Goal: Task Accomplishment & Management: Use online tool/utility

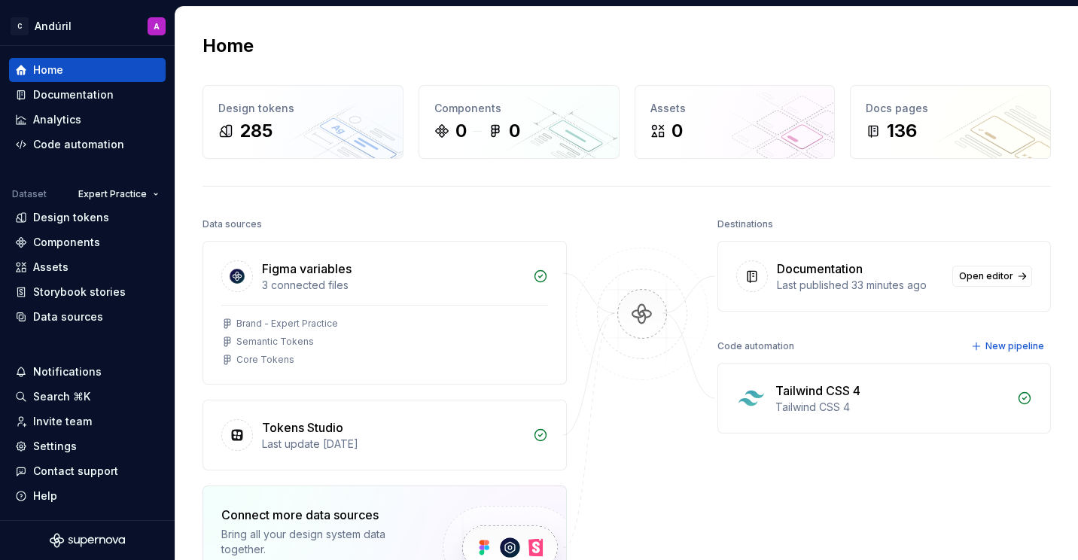
click at [761, 56] on div "Home" at bounding box center [626, 46] width 848 height 24
click at [94, 206] on div "Design tokens" at bounding box center [87, 217] width 157 height 24
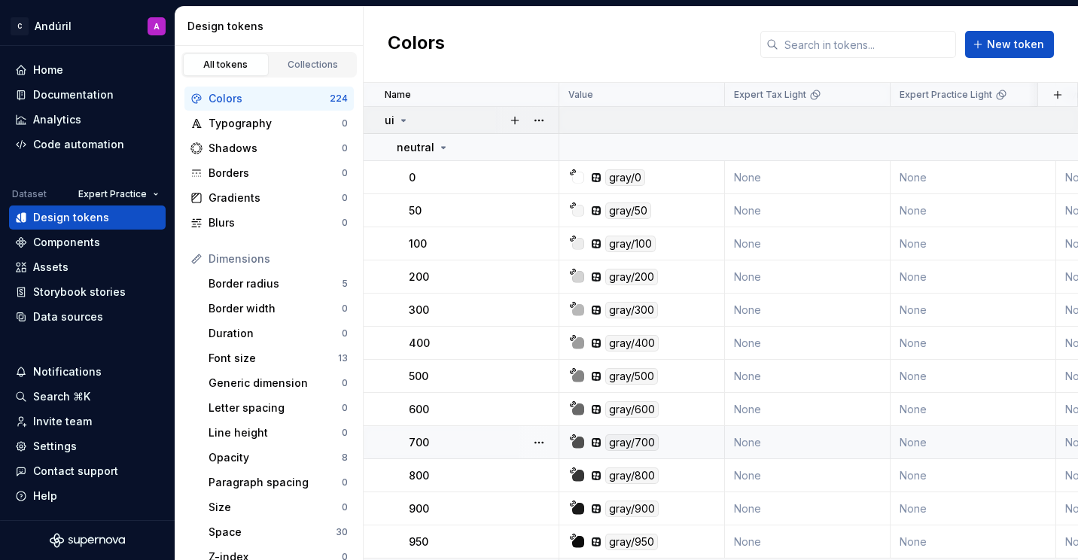
click at [400, 121] on icon at bounding box center [403, 120] width 12 height 12
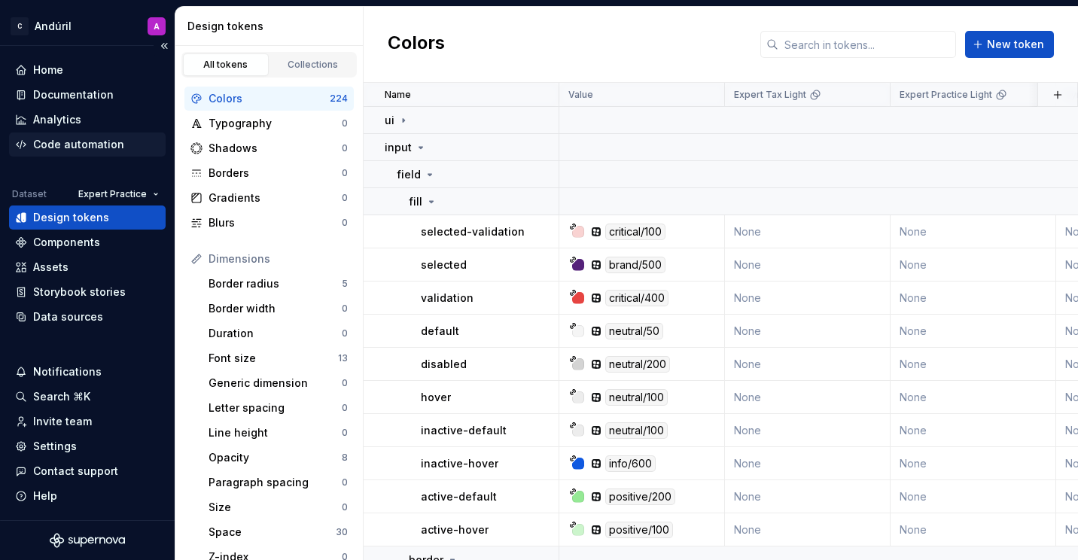
click at [45, 141] on div "Code automation" at bounding box center [78, 144] width 91 height 15
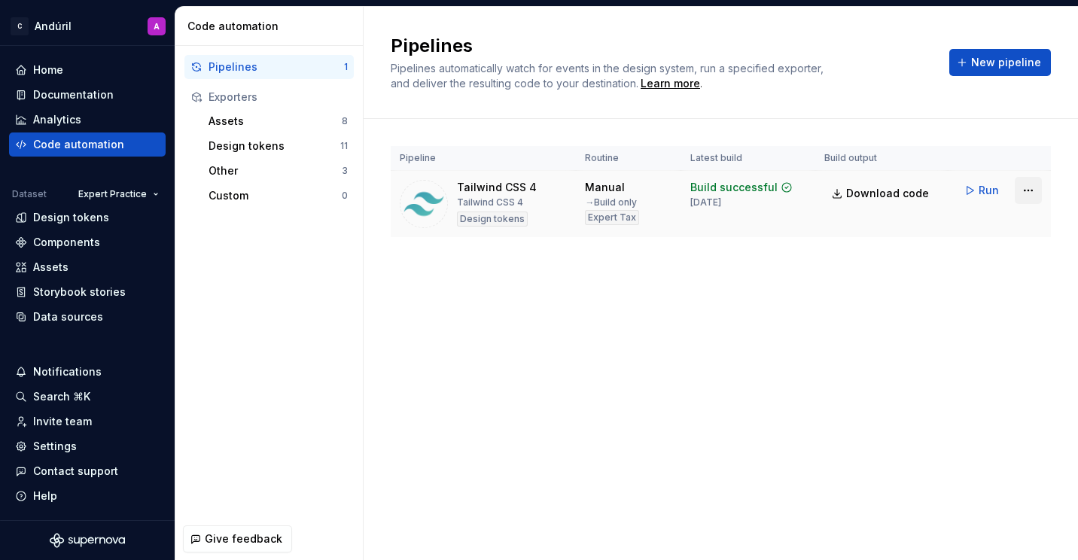
click at [1034, 196] on html "C Andúril A Home Documentation Analytics Code automation Dataset Expert Practic…" at bounding box center [539, 280] width 1078 height 560
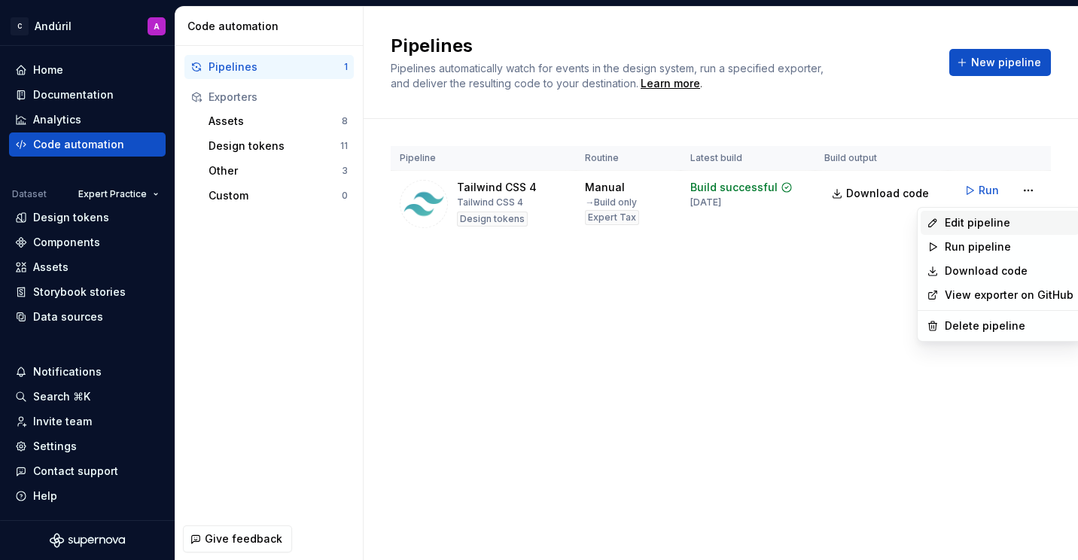
click at [996, 229] on div "Edit pipeline" at bounding box center [1009, 222] width 129 height 15
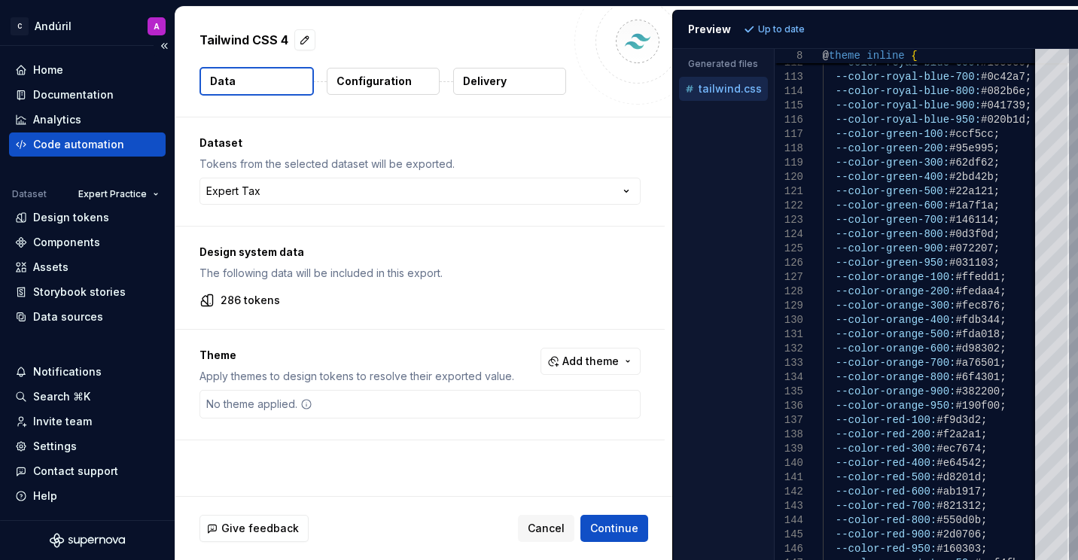
click at [72, 151] on div "Code automation" at bounding box center [78, 144] width 91 height 15
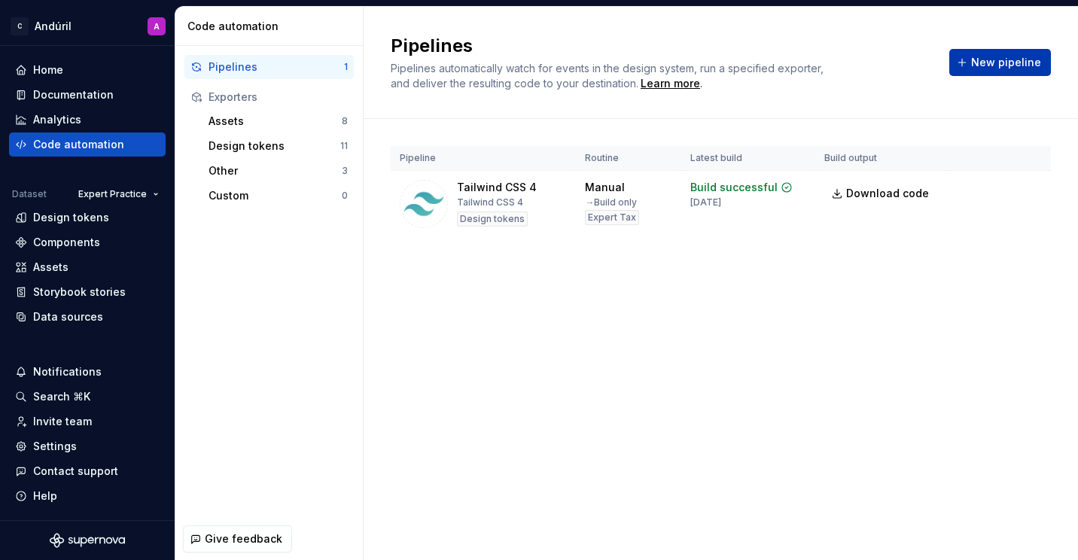
click at [991, 62] on span "New pipeline" at bounding box center [1006, 62] width 70 height 15
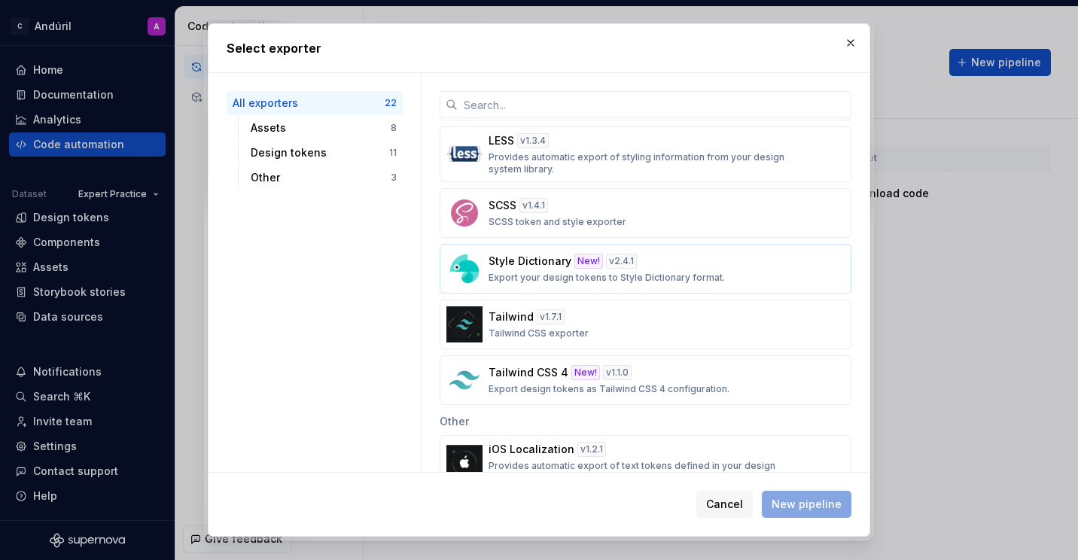
scroll to position [903, 0]
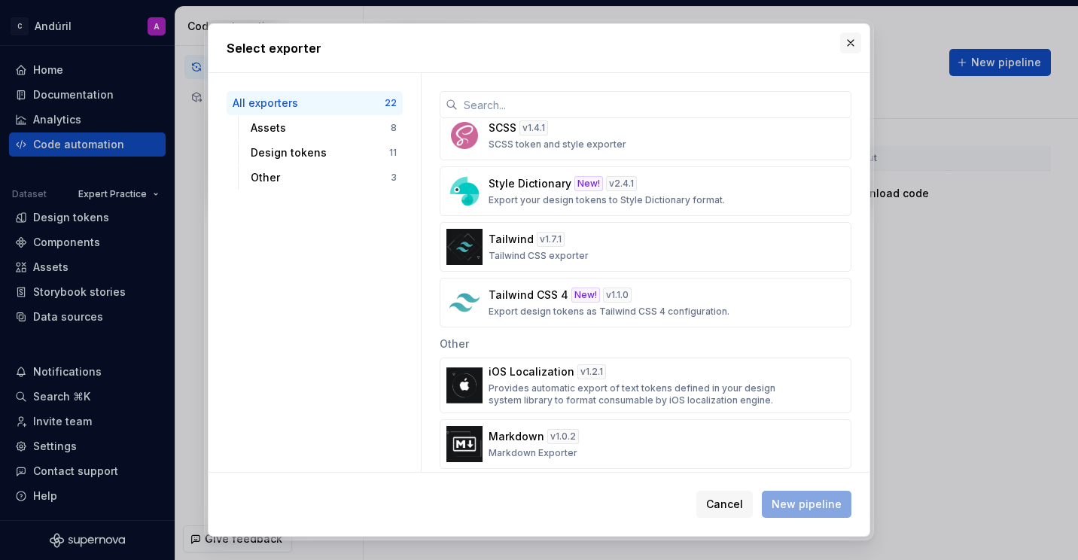
click at [853, 42] on button "button" at bounding box center [850, 42] width 21 height 21
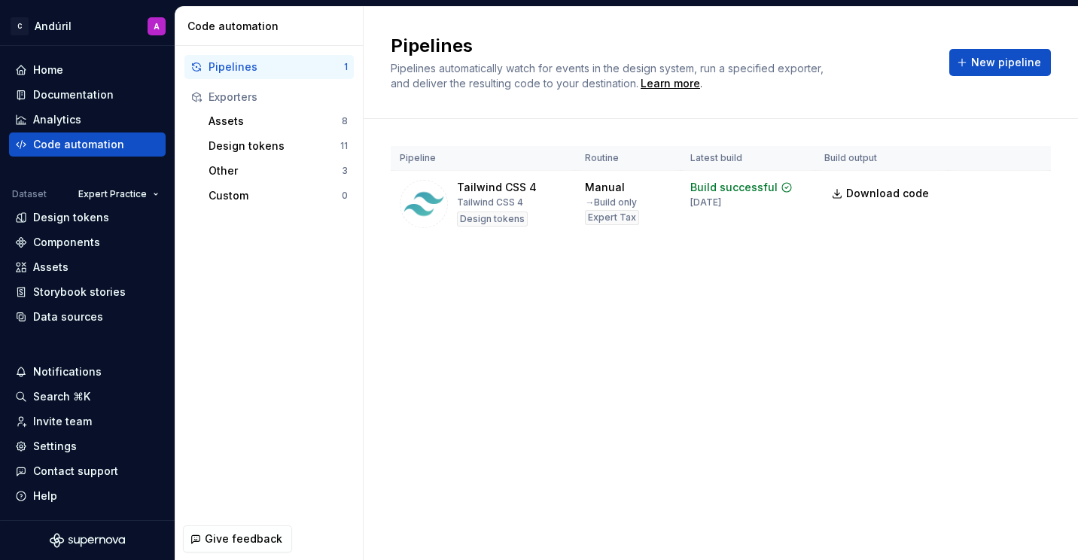
click at [772, 327] on div "Pipelines Pipelines automatically watch for events in the design system, run a …" at bounding box center [721, 283] width 714 height 553
click at [689, 398] on div "Pipelines Pipelines automatically watch for events in the design system, run a …" at bounding box center [721, 283] width 714 height 553
click at [727, 283] on div "Pipeline Routine Latest build Build output Tailwind CSS 4 Tailwind CSS 4 Design…" at bounding box center [721, 206] width 660 height 175
click at [113, 225] on div "Design tokens" at bounding box center [87, 217] width 157 height 24
